Goal: Information Seeking & Learning: Learn about a topic

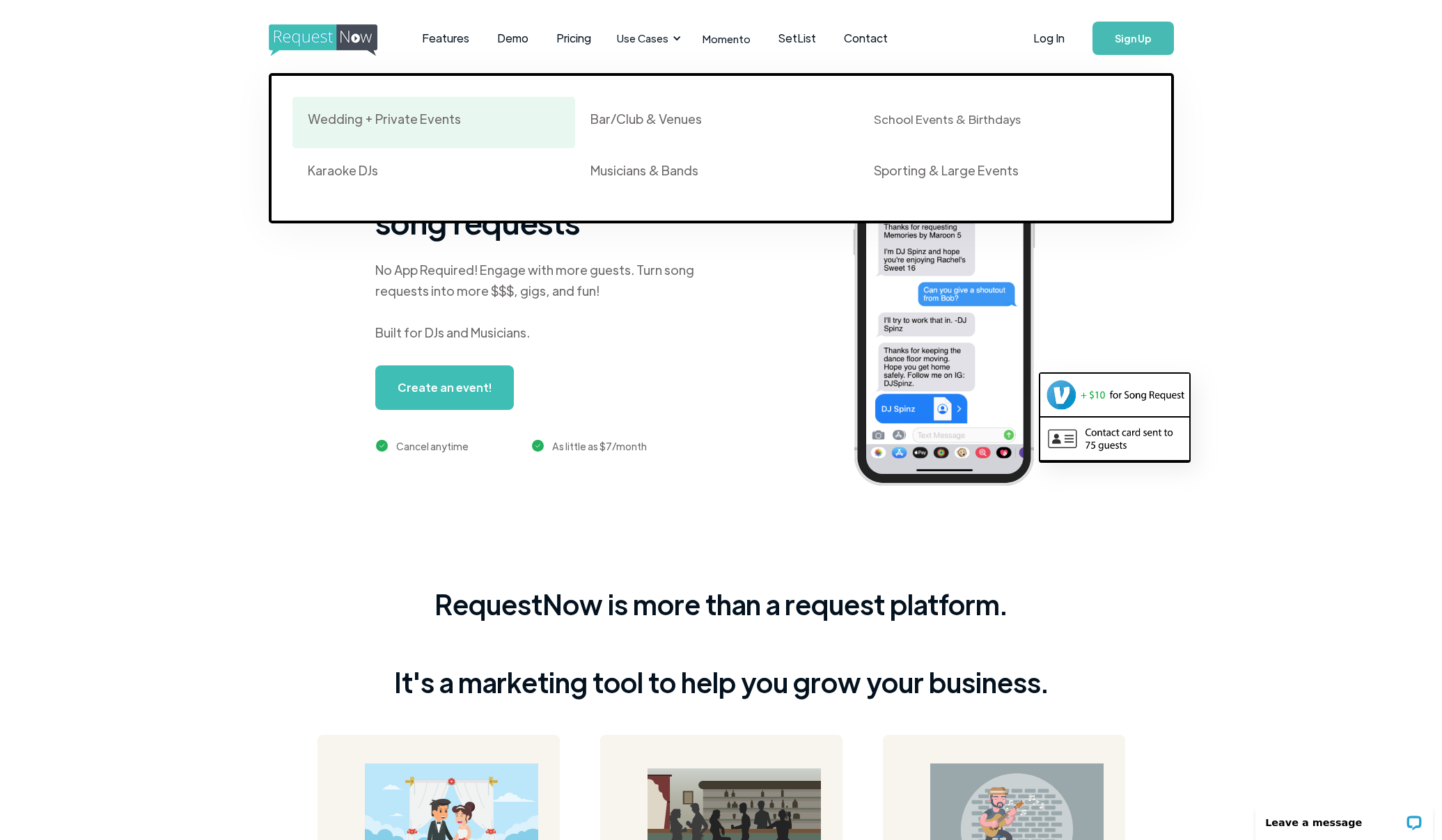
click at [421, 123] on div "Wedding + Private Events" at bounding box center [384, 119] width 153 height 17
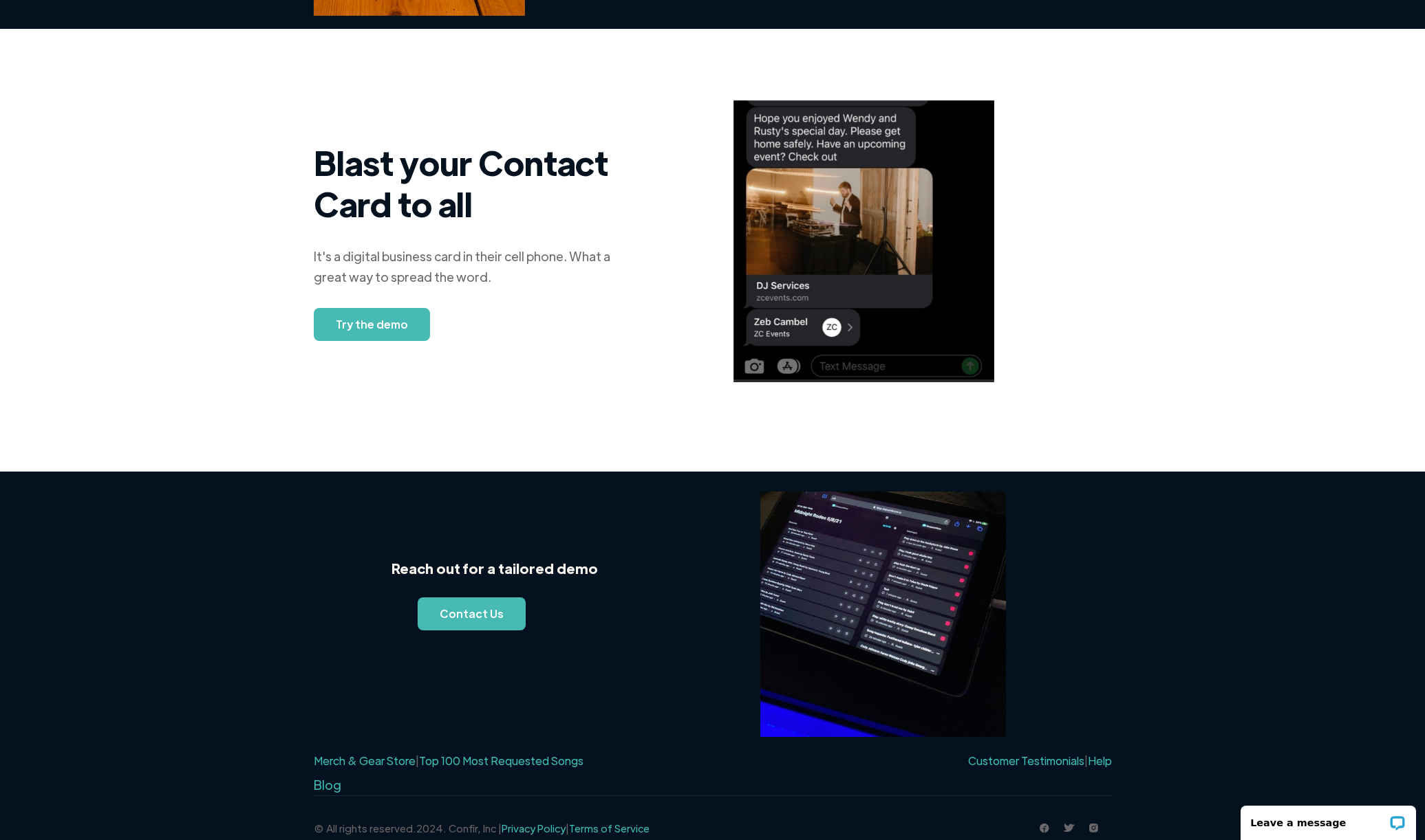
scroll to position [1057, 0]
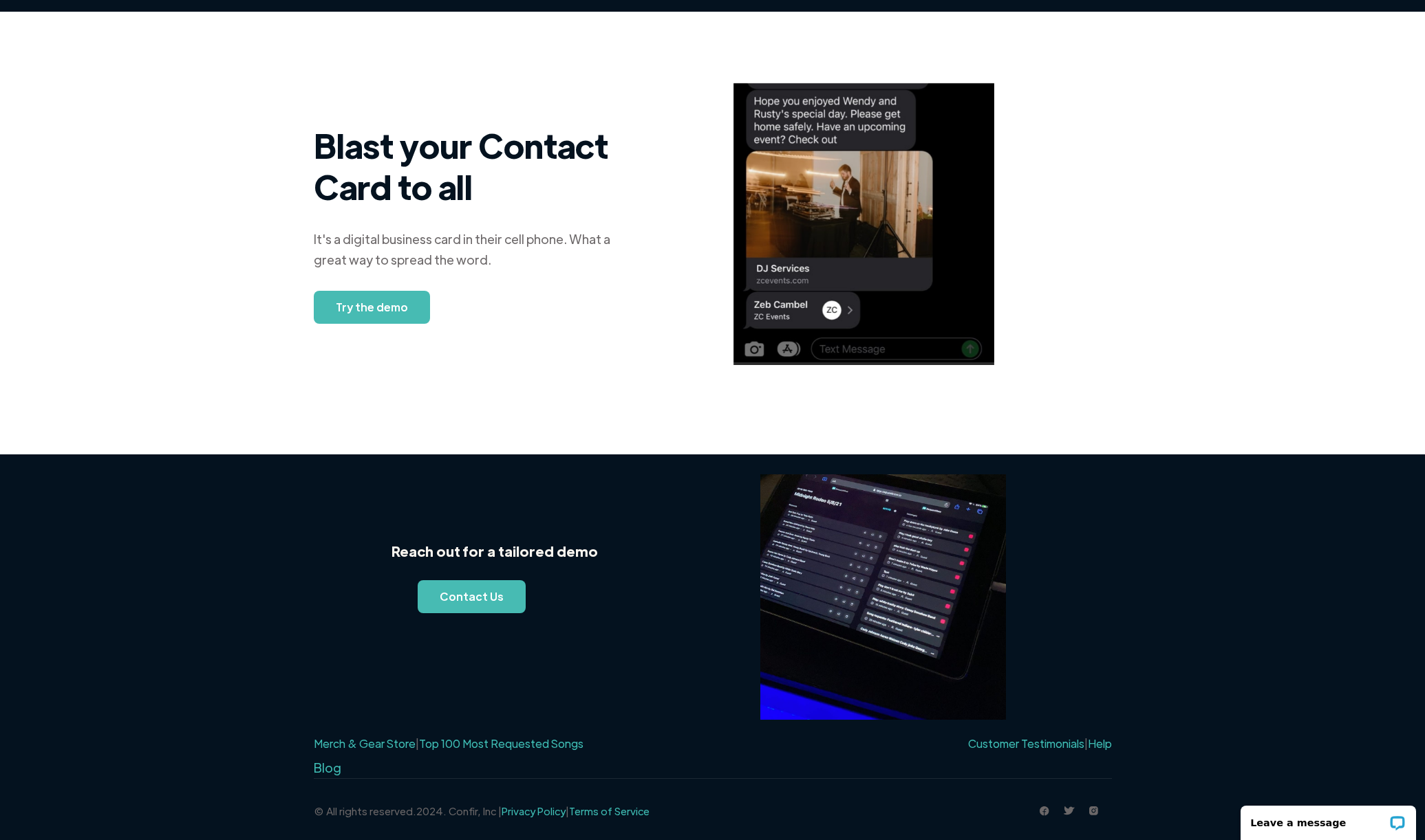
click at [501, 748] on link "Top 100 Most Requested Songs" at bounding box center [501, 743] width 164 height 14
